Goal: Task Accomplishment & Management: Manage account settings

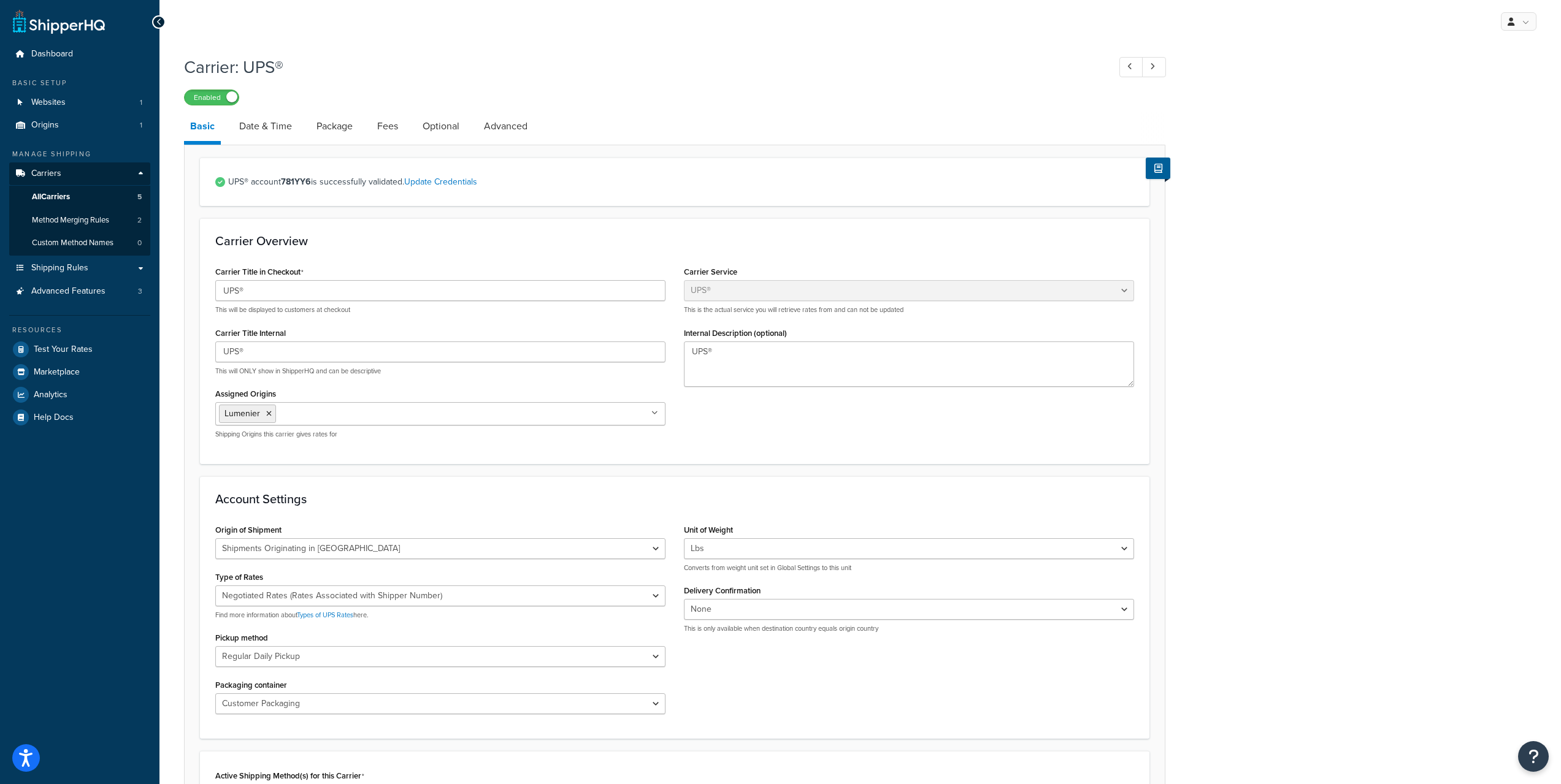
select select "ups"
select select "us"
click at [51, 195] on span "All Carriers" at bounding box center [51, 198] width 38 height 11
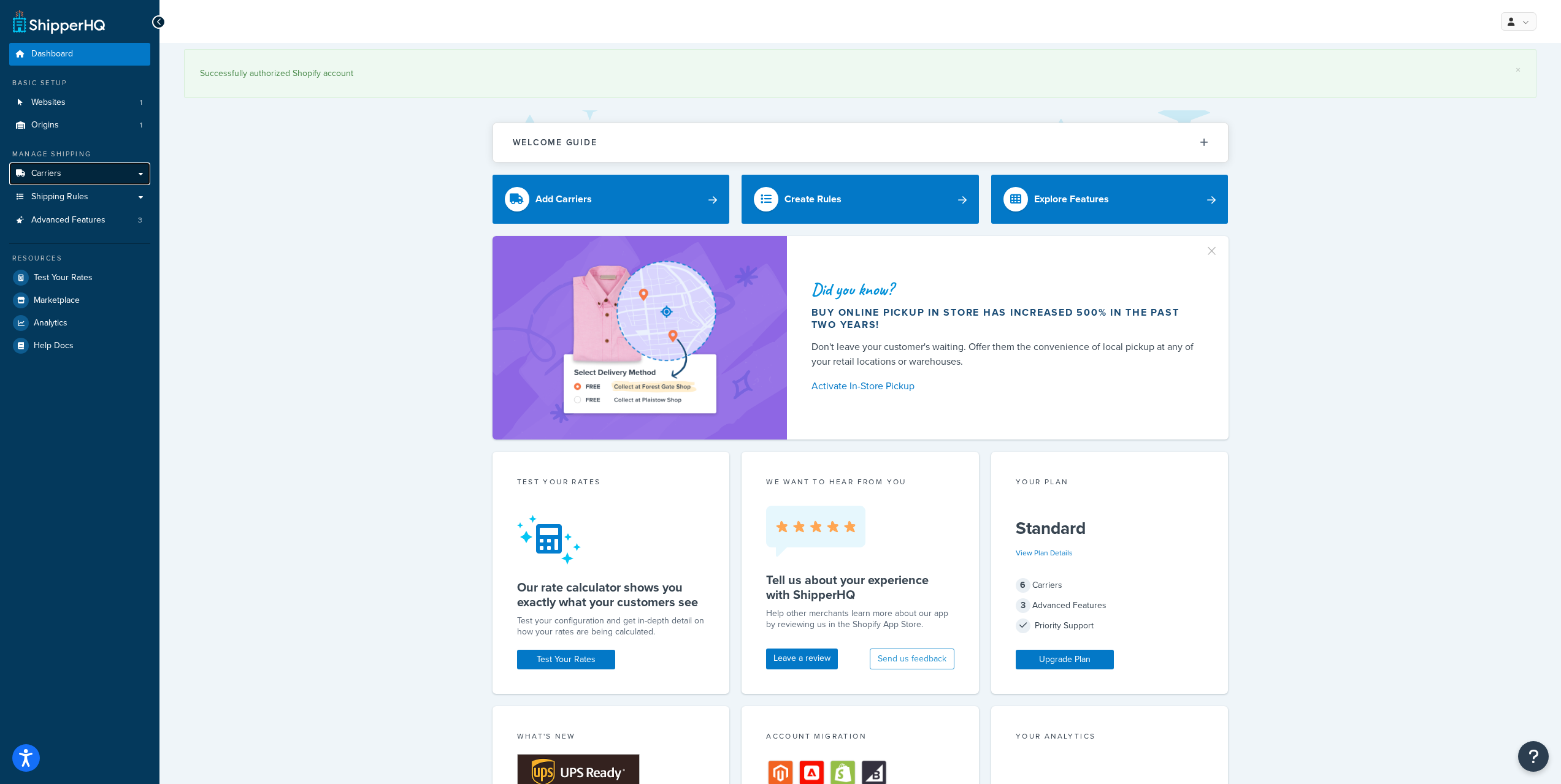
click at [57, 173] on span "Carriers" at bounding box center [46, 174] width 30 height 11
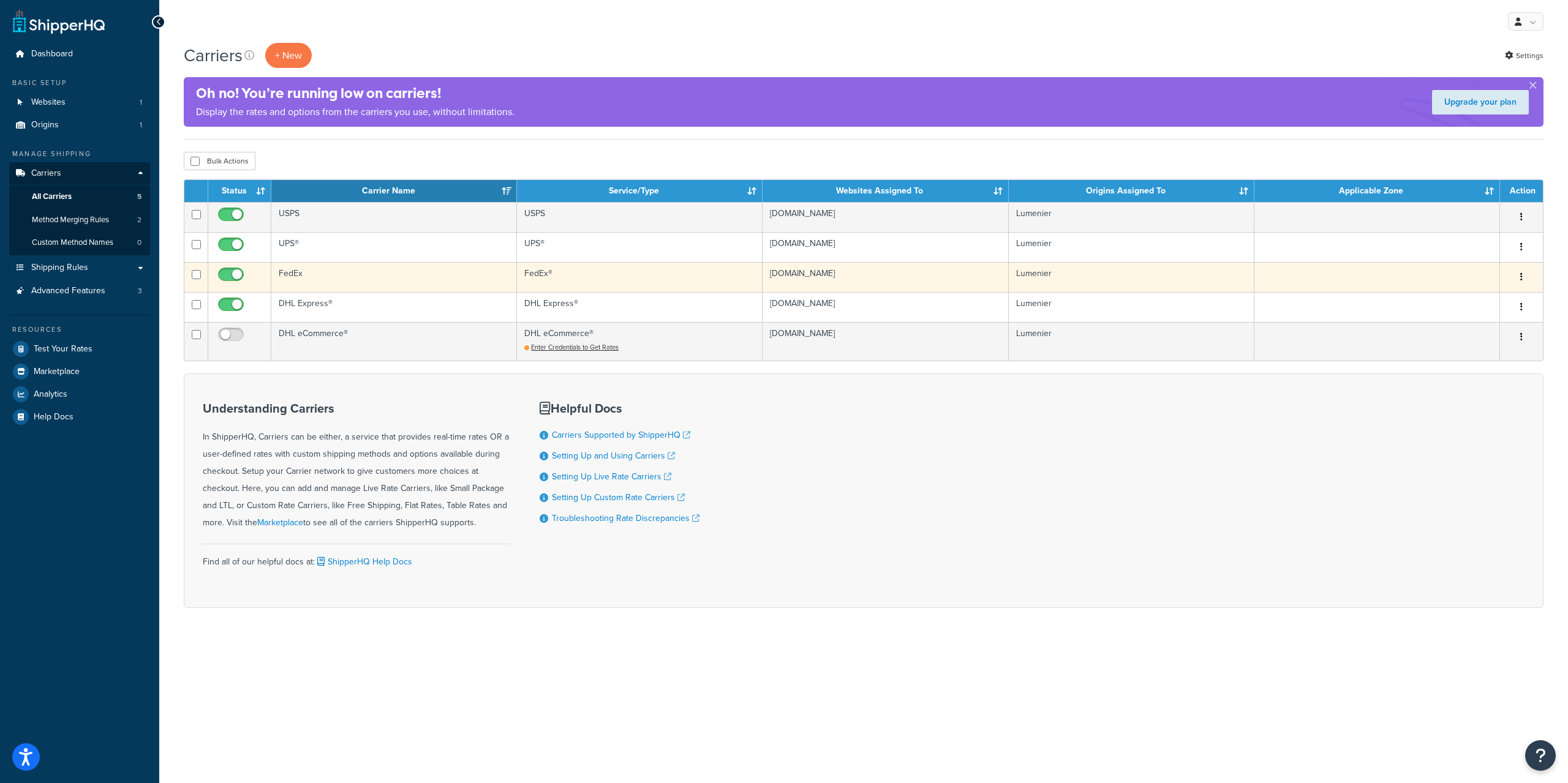
click at [1526, 274] on button "button" at bounding box center [1521, 277] width 17 height 20
click at [1486, 302] on link "Edit" at bounding box center [1472, 301] width 97 height 25
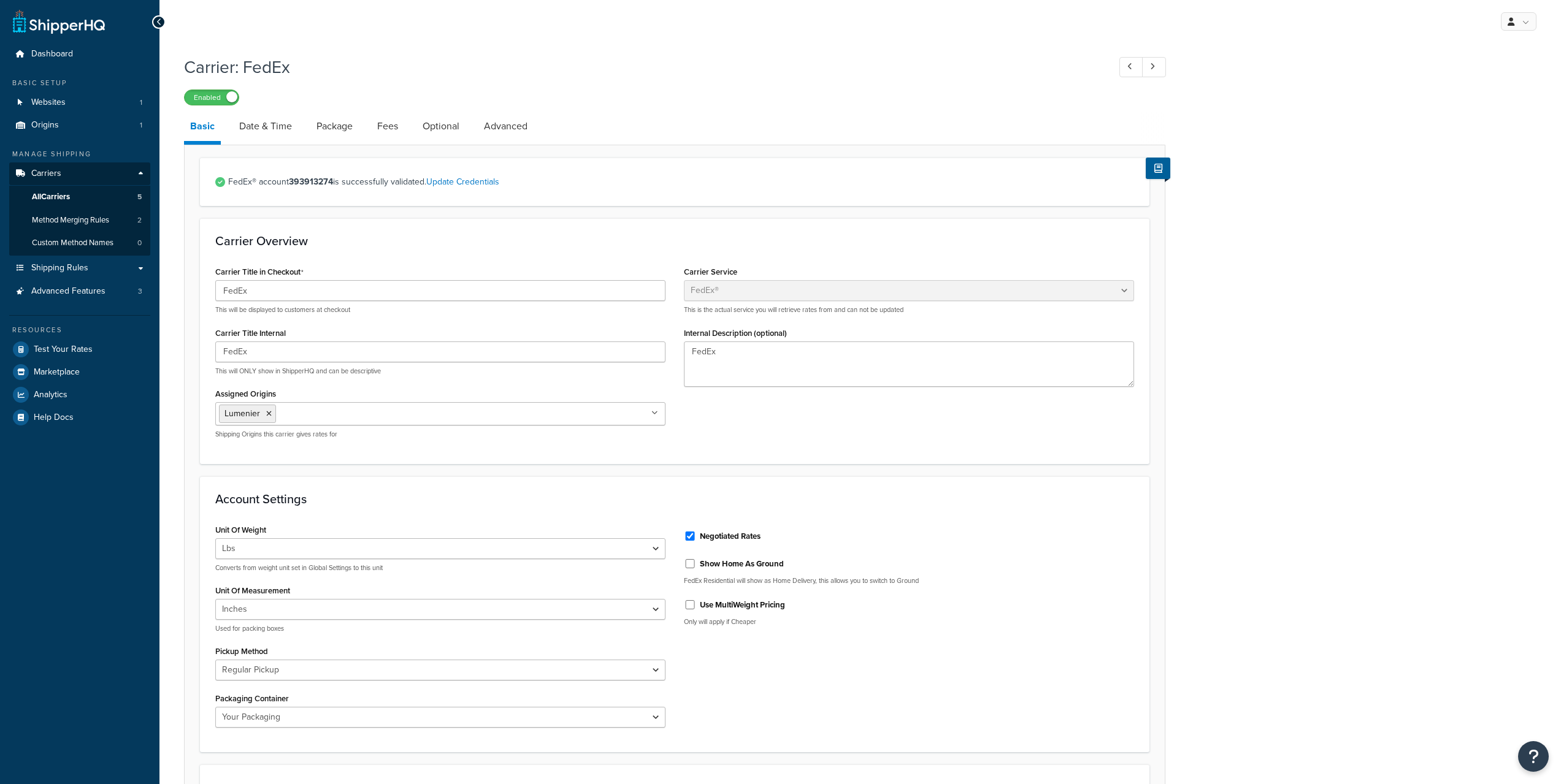
select select "fedEx"
select select "REGULAR_PICKUP"
select select "YOUR_PACKAGING"
click at [304, 179] on strong "393913274" at bounding box center [311, 182] width 44 height 13
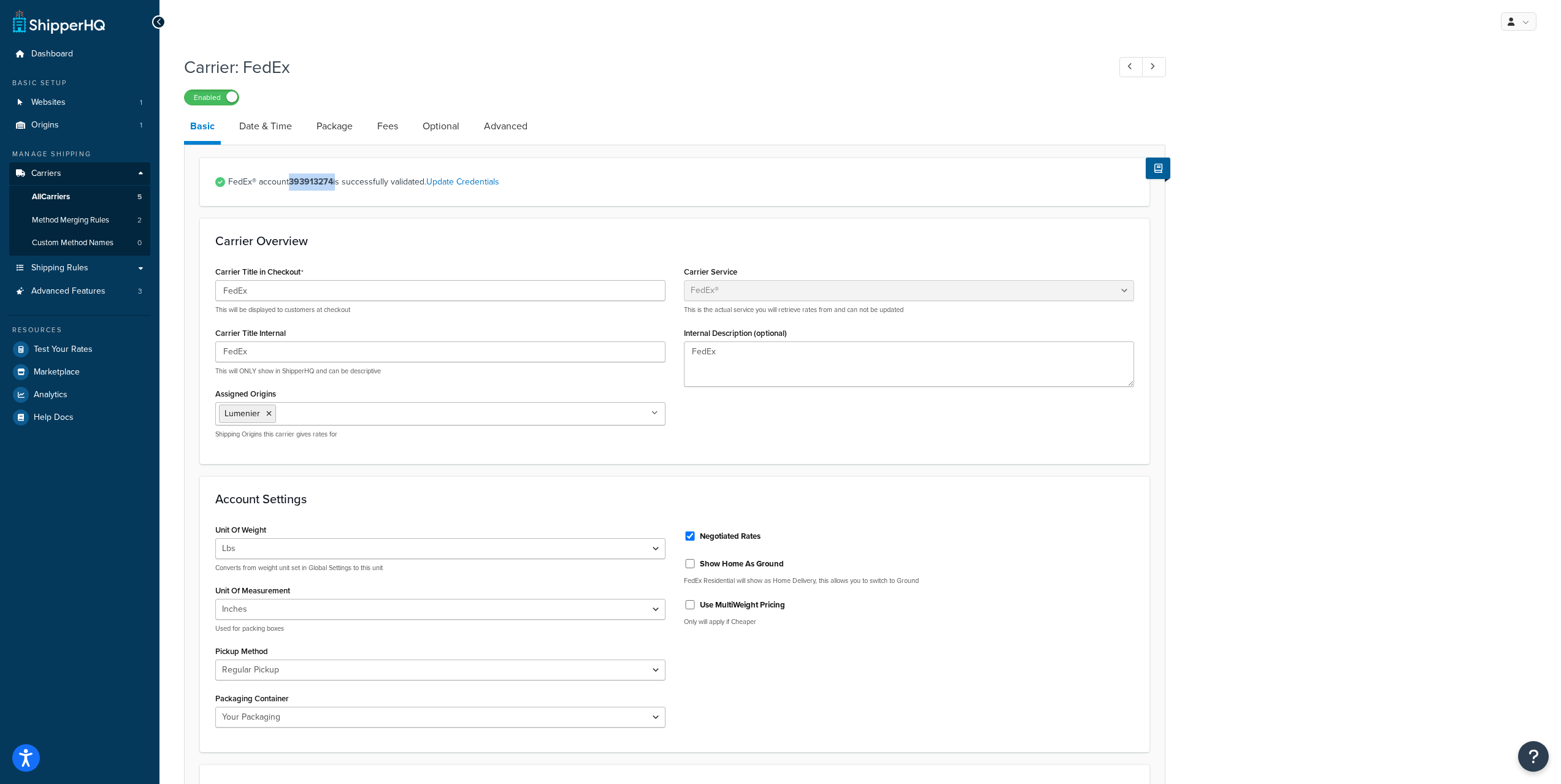
copy span "393913274"
